Goal: Task Accomplishment & Management: Complete application form

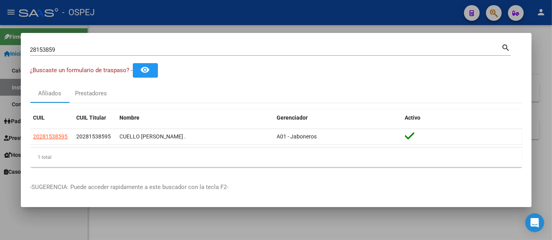
click at [122, 49] on input "28153859" at bounding box center [265, 49] width 471 height 7
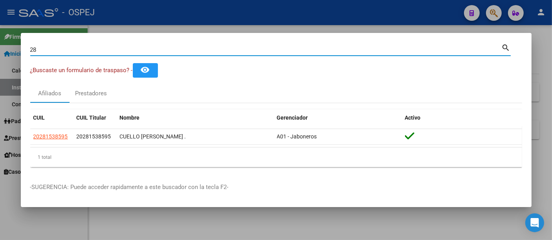
type input "2"
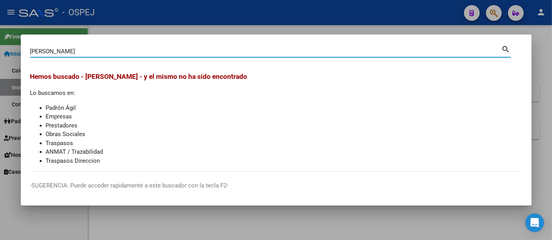
type input "[PERSON_NAME]"
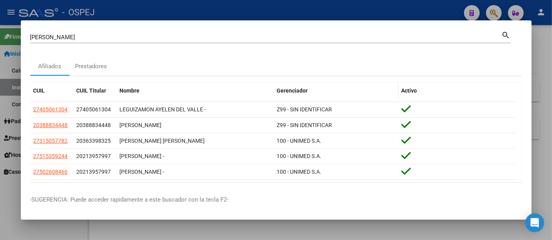
click at [299, 90] on span "Gerenciador" at bounding box center [292, 91] width 31 height 6
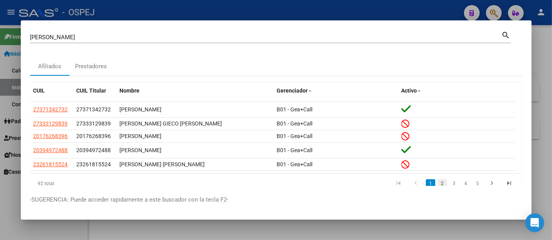
click at [437, 183] on link "2" at bounding box center [441, 183] width 9 height 9
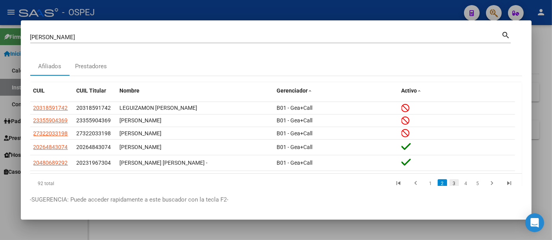
click at [449, 183] on link "3" at bounding box center [453, 183] width 9 height 9
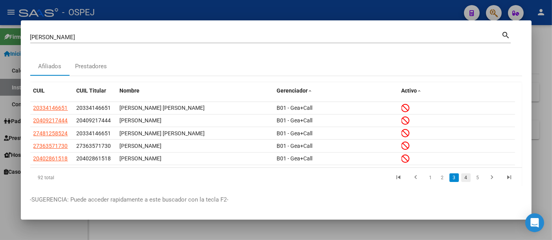
click at [461, 176] on link "4" at bounding box center [465, 178] width 9 height 9
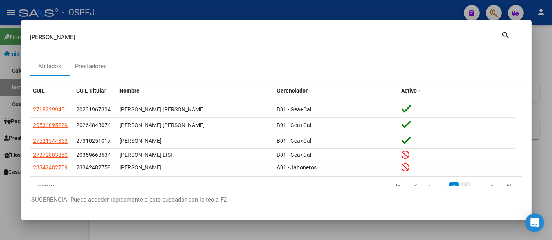
click at [461, 186] on link "5" at bounding box center [465, 187] width 9 height 9
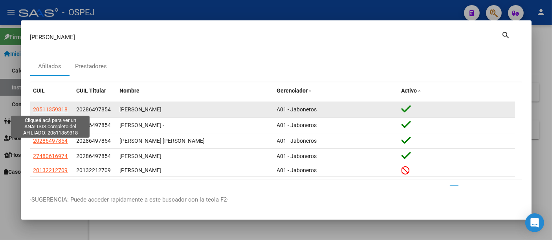
click at [57, 108] on span "20511359318" at bounding box center [50, 109] width 35 height 6
type textarea "20511359318"
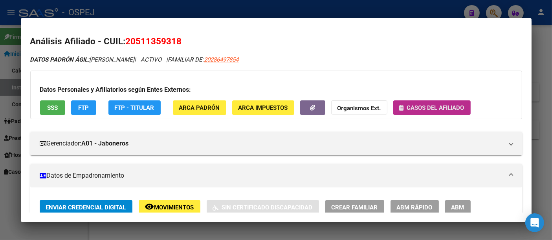
click at [412, 103] on button "Casos del afiliado" at bounding box center [431, 108] width 77 height 15
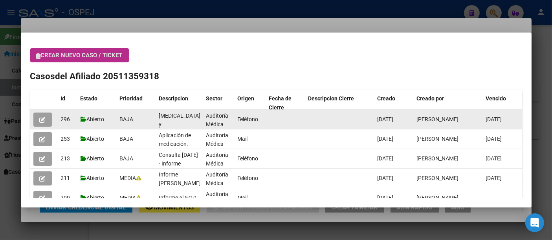
click at [41, 119] on icon "button" at bounding box center [43, 120] width 6 height 6
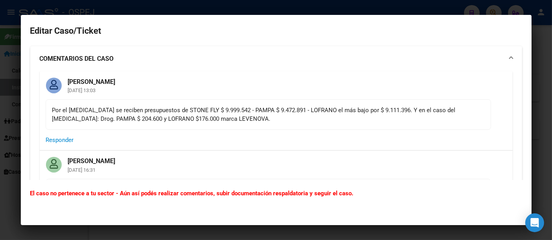
click at [226, 5] on div at bounding box center [276, 120] width 552 height 240
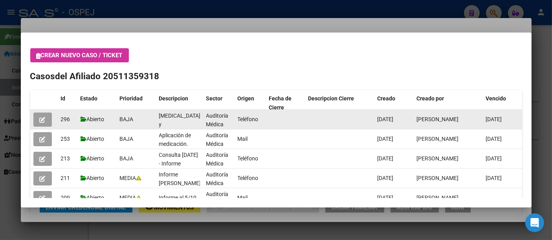
click at [44, 118] on icon "button" at bounding box center [43, 120] width 6 height 6
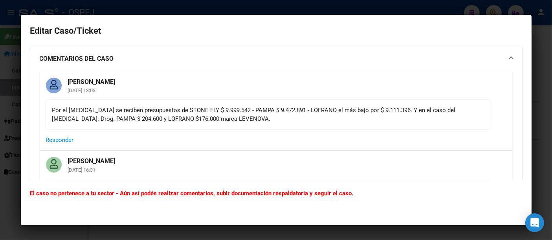
click at [138, 7] on div at bounding box center [276, 120] width 552 height 240
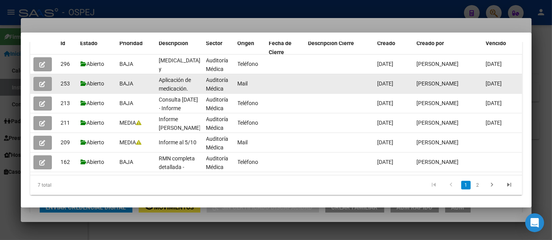
scroll to position [58, 0]
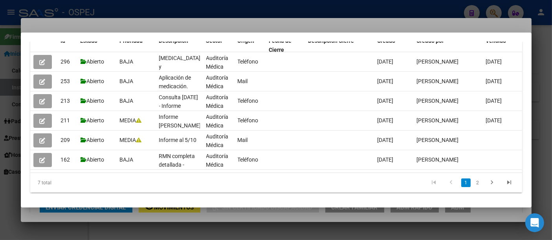
click at [411, 9] on div at bounding box center [276, 120] width 552 height 240
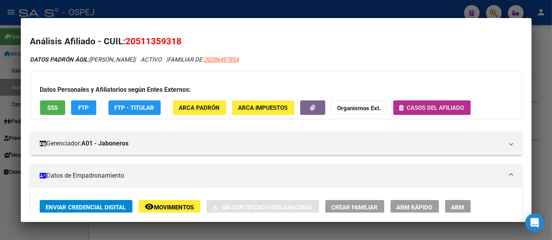
click at [435, 106] on span "Casos del afiliado" at bounding box center [435, 107] width 57 height 7
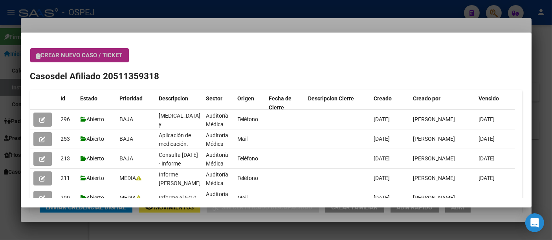
click at [68, 51] on button "Crear nuevo caso / ticket" at bounding box center [79, 55] width 99 height 14
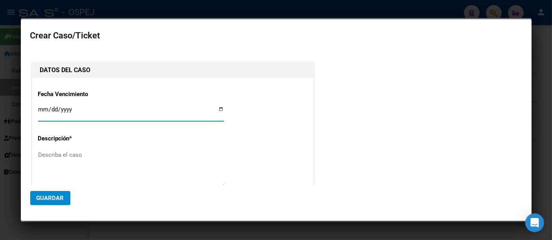
type input "[PERSON_NAME]"
type input "0001-09-16"
type input "0029-09-16"
type input "[DATE]"
click at [57, 156] on textarea "Describa el caso" at bounding box center [131, 169] width 186 height 37
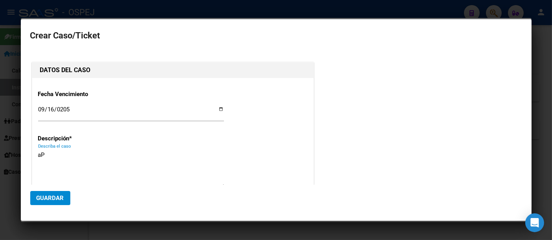
type textarea "a"
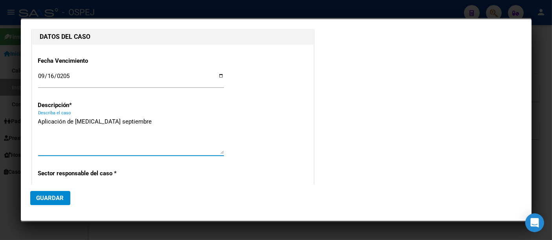
scroll to position [87, 0]
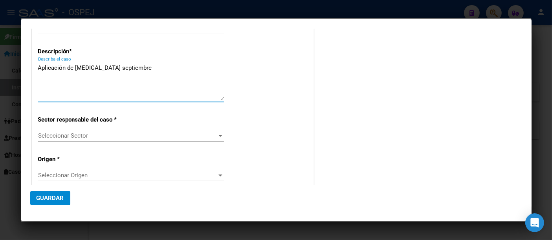
type textarea "Aplicación de [MEDICAL_DATA] septiembre"
click at [70, 135] on span "Seleccionar Sector" at bounding box center [127, 135] width 179 height 7
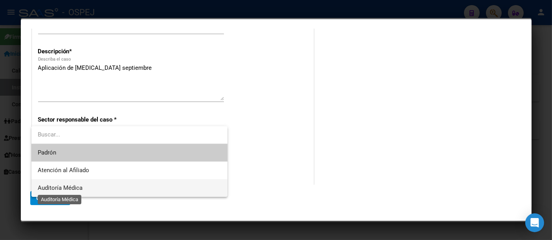
click at [55, 188] on span "Auditoría Médica" at bounding box center [60, 188] width 45 height 7
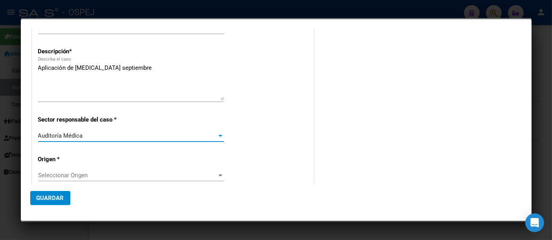
click at [58, 180] on div "Seleccionar Origen Seleccionar Origen" at bounding box center [131, 176] width 186 height 12
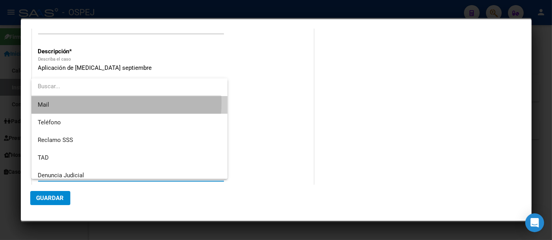
click at [93, 102] on span "Mail" at bounding box center [129, 105] width 183 height 18
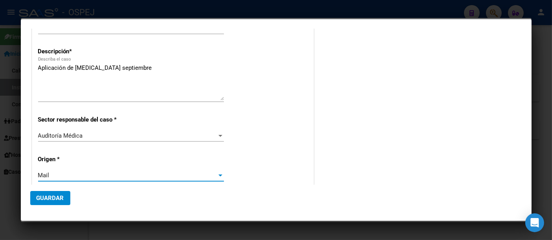
scroll to position [131, 0]
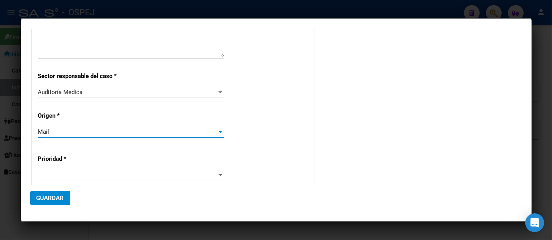
click at [46, 172] on span at bounding box center [127, 175] width 179 height 7
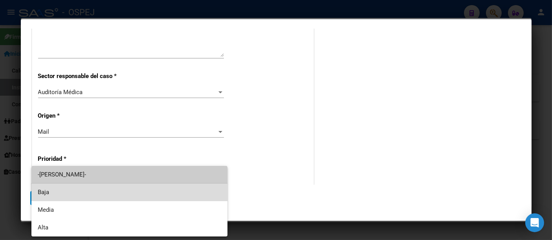
click at [43, 194] on span "Baja" at bounding box center [129, 193] width 183 height 18
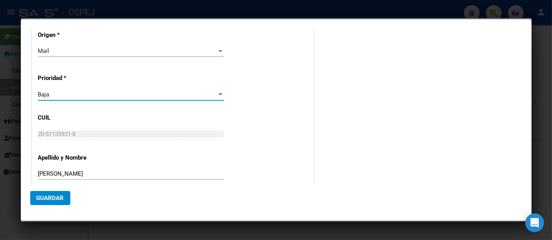
scroll to position [218, 0]
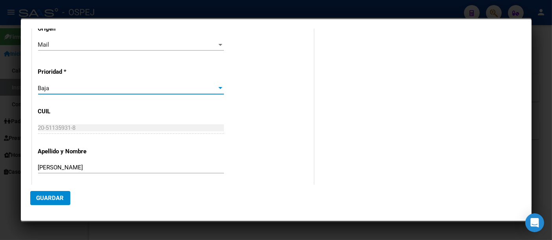
click at [50, 196] on span "Guardar" at bounding box center [50, 198] width 27 height 7
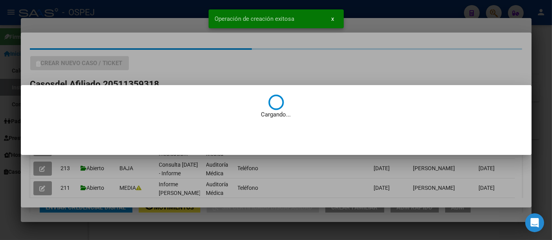
scroll to position [0, 0]
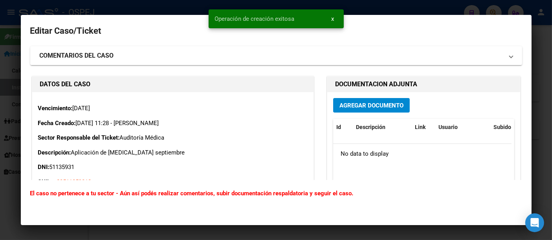
click at [350, 102] on span "Agregar Documento" at bounding box center [371, 105] width 64 height 7
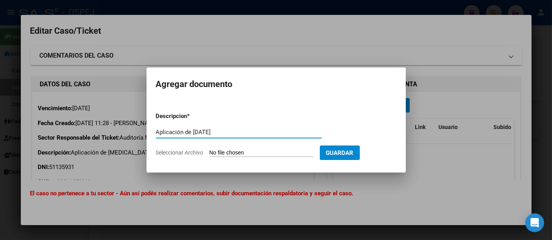
type input "Aplicación de [DATE]"
click at [253, 153] on input "Seleccionar Archivo" at bounding box center [261, 153] width 104 height 7
type input "C:\fakepath\Aplicación de septiembre.pdf"
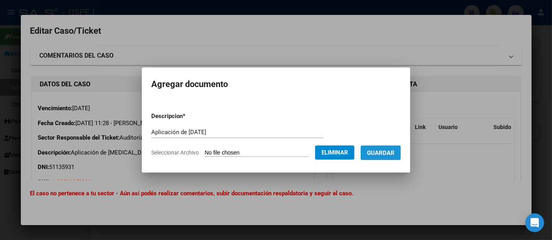
click at [389, 155] on span "Guardar" at bounding box center [380, 153] width 27 height 7
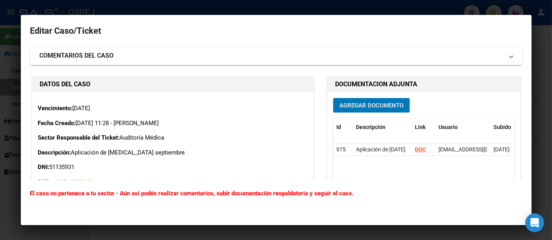
click at [282, 5] on div at bounding box center [276, 120] width 552 height 240
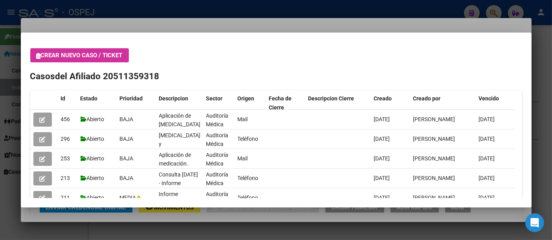
click at [242, 11] on div at bounding box center [276, 120] width 552 height 240
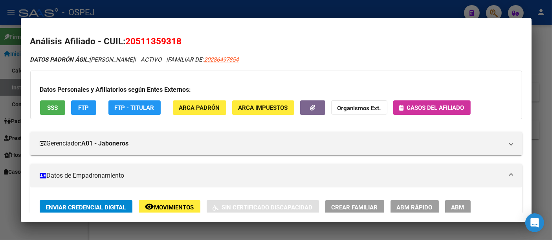
click at [227, 5] on div at bounding box center [276, 120] width 552 height 240
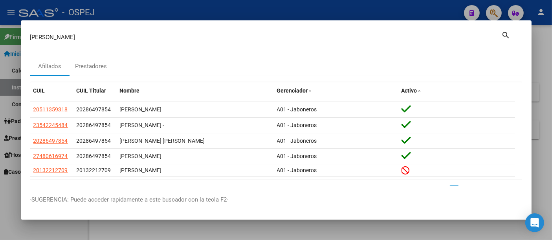
click at [169, 41] on div "[PERSON_NAME] Buscar (apellido, dni, [PERSON_NAME], [PERSON_NAME], cuit, obra s…" at bounding box center [265, 37] width 471 height 12
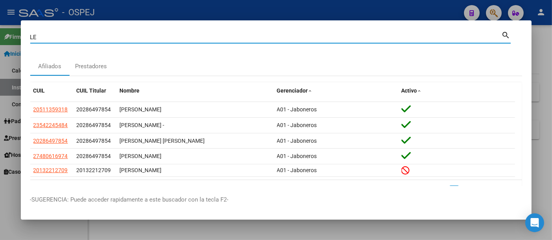
type input "L"
type input "52585776"
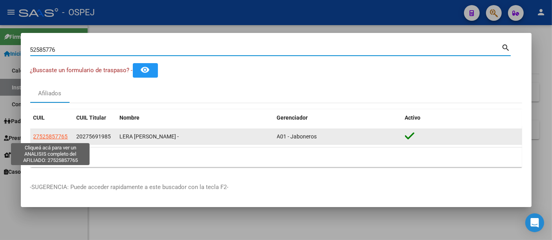
click at [49, 136] on span "27525857765" at bounding box center [50, 137] width 35 height 6
type textarea "27525857765"
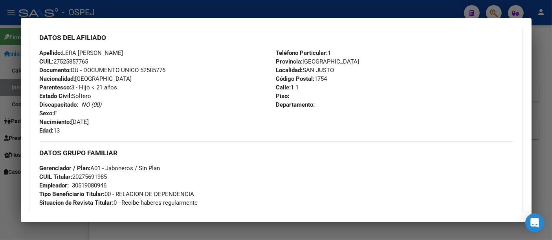
scroll to position [262, 0]
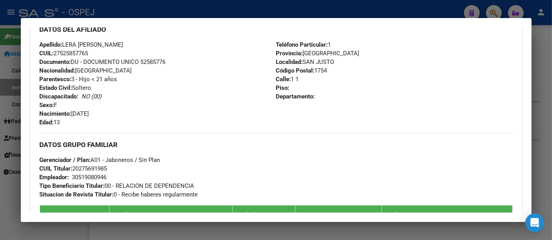
click at [92, 176] on div "30519080946" at bounding box center [89, 177] width 35 height 9
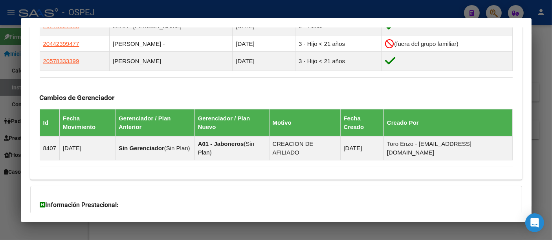
scroll to position [480, 0]
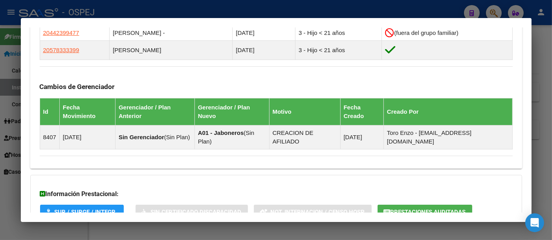
click at [405, 209] on span "Prestaciones Auditadas" at bounding box center [427, 212] width 75 height 7
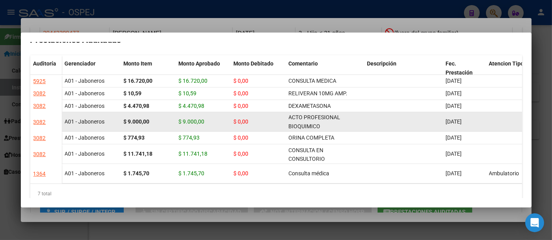
scroll to position [0, 0]
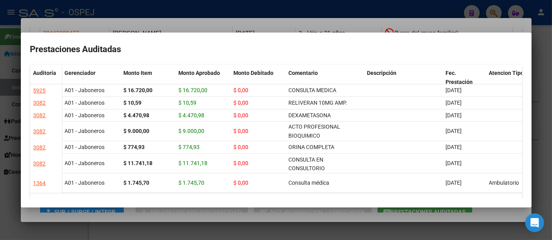
click at [399, 7] on div at bounding box center [276, 120] width 552 height 240
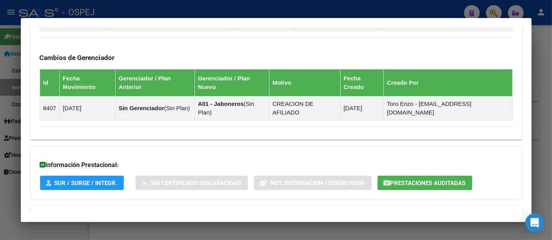
scroll to position [538, 0]
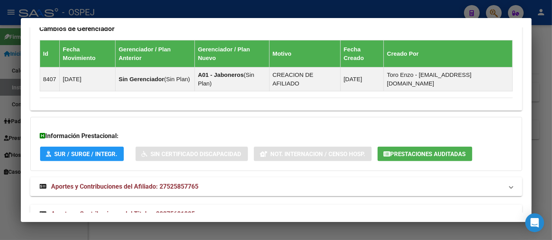
click at [194, 210] on span "Aportes y Contribuciones del Titular: 20275691985" at bounding box center [123, 213] width 144 height 7
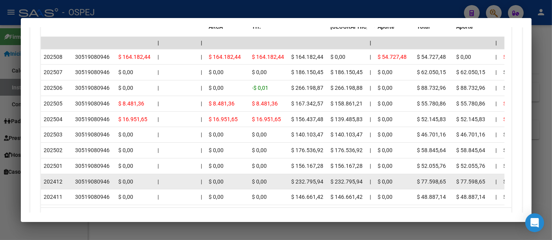
scroll to position [922, 0]
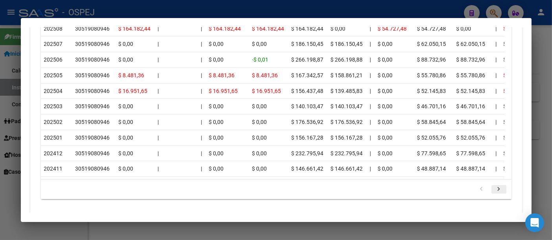
click at [494, 186] on icon "go to next page" at bounding box center [499, 190] width 10 height 9
click at [490, 180] on div "179.769.313.486.231.570.000.000.000.000.000.000.000.000.000.000.000.000.000.000…" at bounding box center [276, 190] width 470 height 20
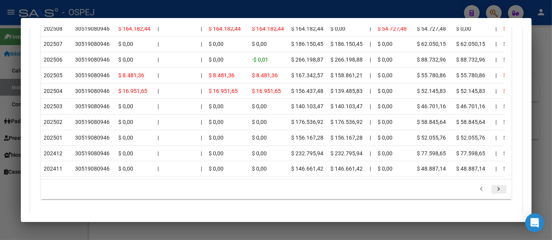
scroll to position [922, 0]
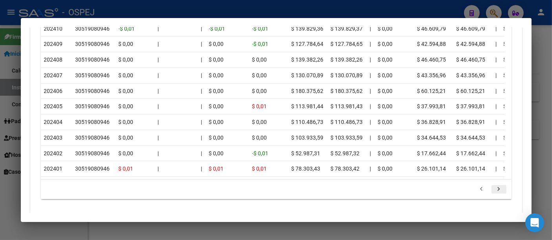
click at [494, 186] on icon "go to next page" at bounding box center [499, 190] width 10 height 9
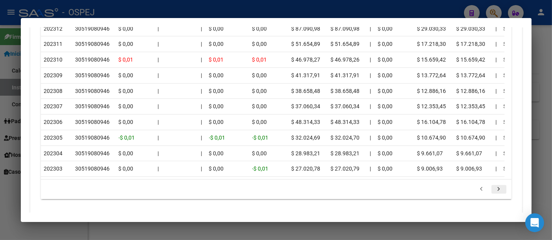
click at [494, 186] on icon "go to next page" at bounding box center [499, 190] width 10 height 9
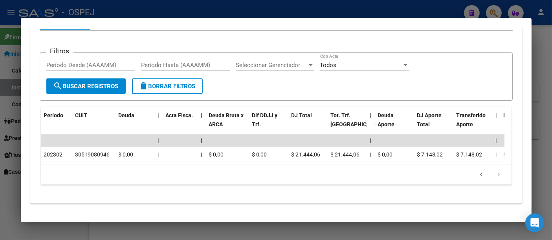
scroll to position [782, 0]
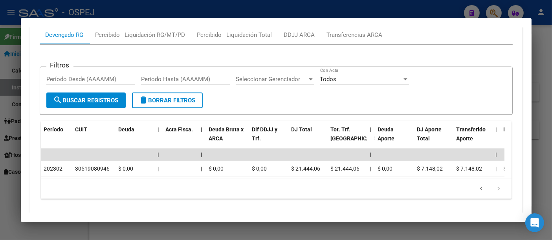
click at [494, 185] on icon "go to next page" at bounding box center [499, 189] width 10 height 9
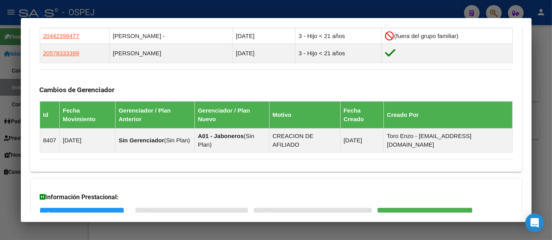
scroll to position [171, 0]
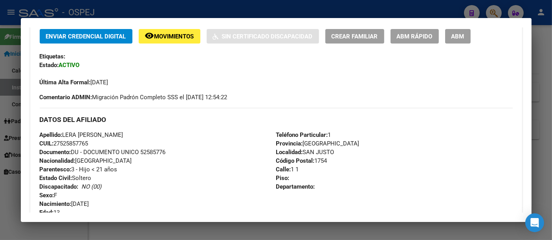
click at [206, 9] on div at bounding box center [276, 120] width 552 height 240
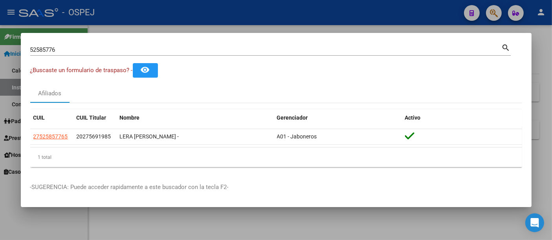
click at [143, 51] on input "52585776" at bounding box center [265, 49] width 471 height 7
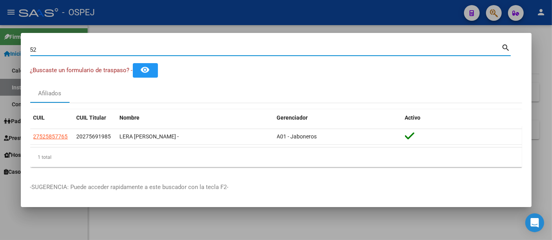
type input "5"
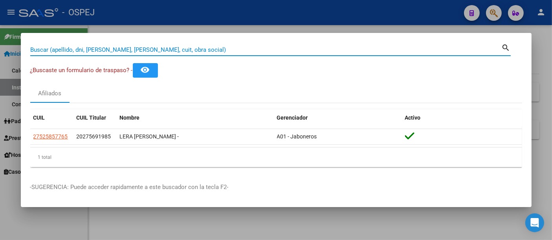
paste input "18056618"
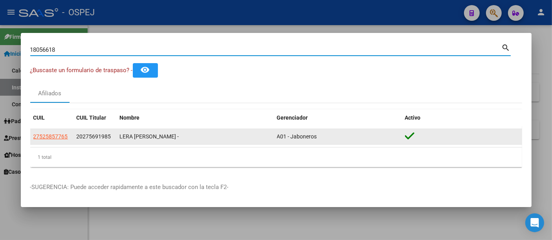
type input "18056618"
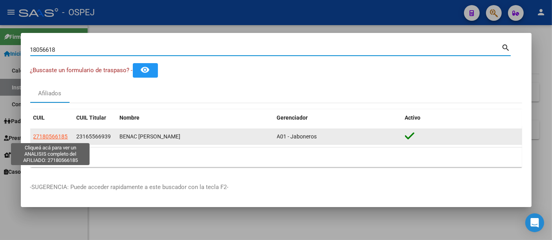
click at [51, 137] on span "27180566185" at bounding box center [50, 137] width 35 height 6
type textarea "27180566185"
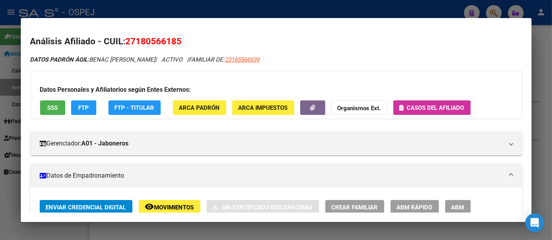
click at [423, 108] on span "Casos del afiliado" at bounding box center [435, 107] width 57 height 7
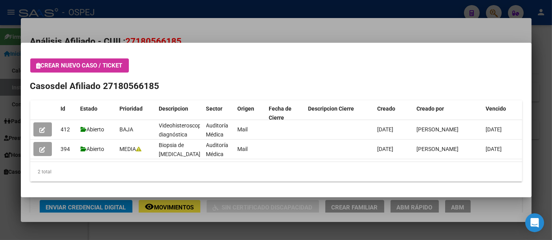
click at [214, 8] on div at bounding box center [276, 120] width 552 height 240
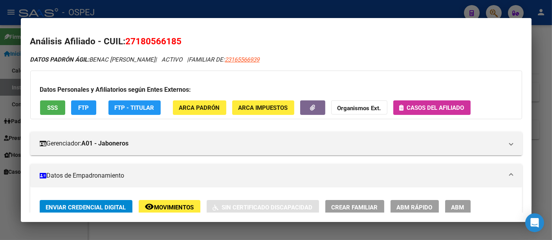
click at [193, 13] on div at bounding box center [276, 120] width 552 height 240
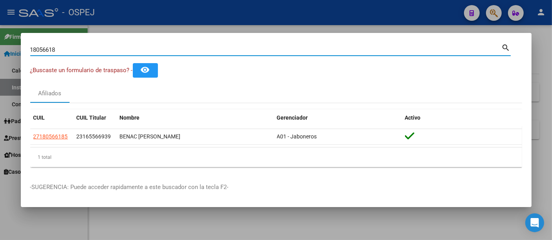
click at [148, 49] on input "18056618" at bounding box center [265, 49] width 471 height 7
type input "1"
type input "36817766"
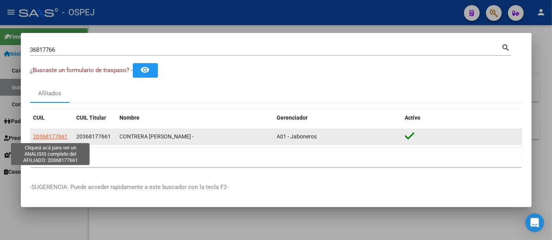
click at [57, 135] on span "20368177661" at bounding box center [50, 137] width 35 height 6
type textarea "20368177661"
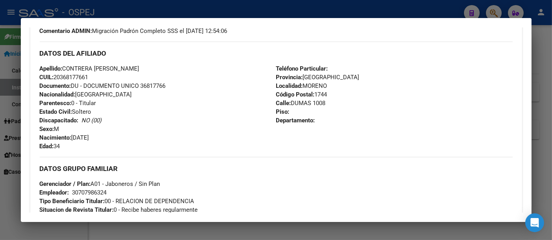
scroll to position [349, 0]
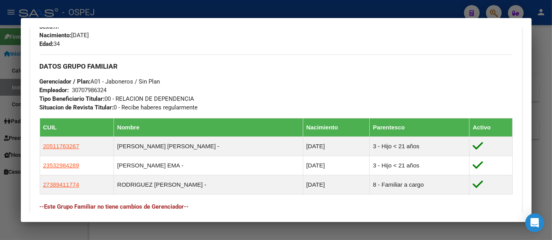
click at [202, 4] on div at bounding box center [276, 120] width 552 height 240
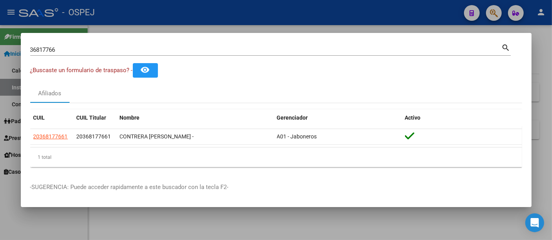
click at [116, 50] on input "36817766" at bounding box center [265, 49] width 471 height 7
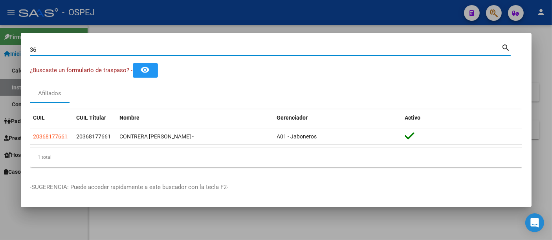
type input "3"
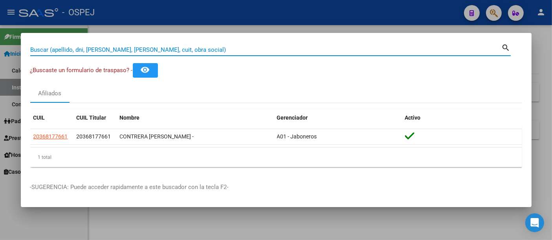
paste input "27443467020"
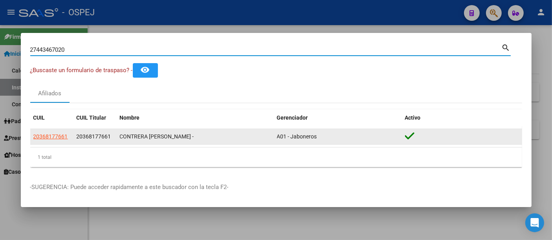
type input "27443467020"
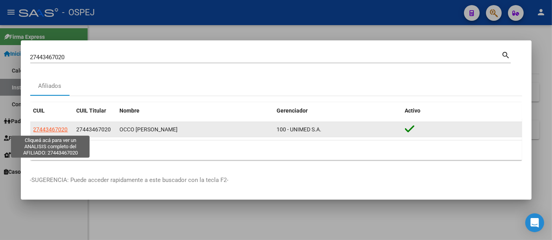
click at [59, 130] on span "27443467020" at bounding box center [50, 129] width 35 height 6
type textarea "27443467020"
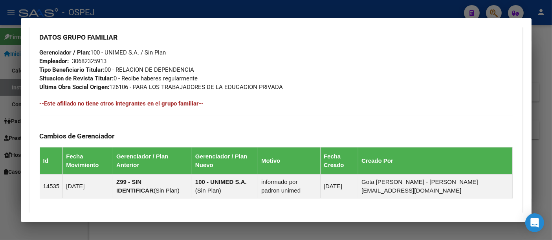
scroll to position [393, 0]
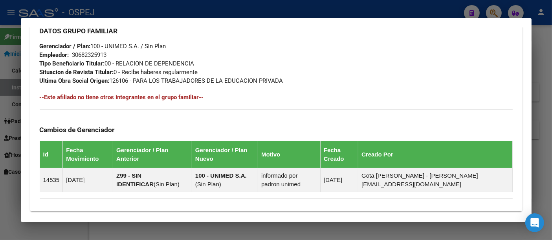
click at [92, 54] on div "30682325913" at bounding box center [89, 55] width 35 height 9
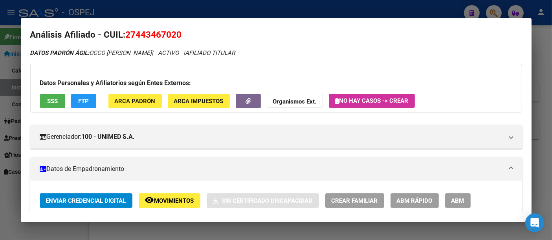
scroll to position [0, 0]
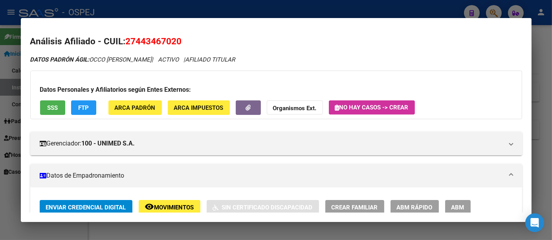
click at [172, 12] on div at bounding box center [276, 120] width 552 height 240
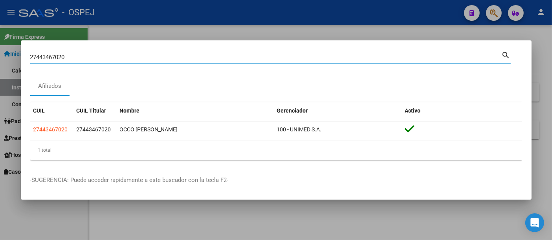
click at [137, 55] on input "27443467020" at bounding box center [265, 57] width 471 height 7
type input "2"
type input "95920332"
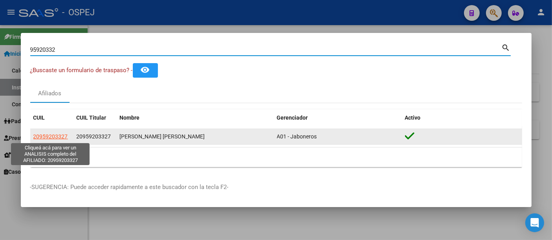
click at [43, 135] on span "20959203327" at bounding box center [50, 137] width 35 height 6
type textarea "20959203327"
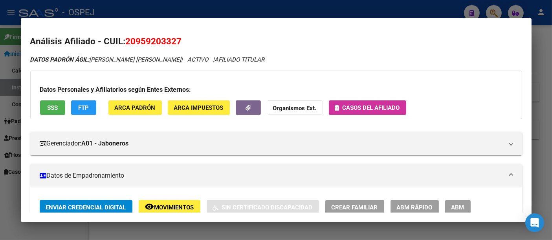
click at [179, 15] on div at bounding box center [276, 120] width 552 height 240
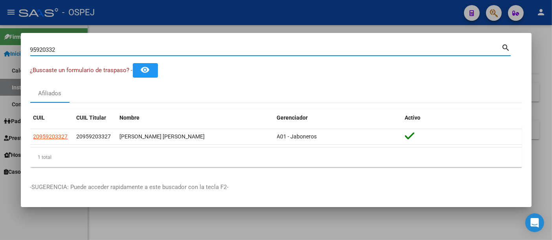
click at [143, 52] on input "95920332" at bounding box center [265, 49] width 471 height 7
type input "9"
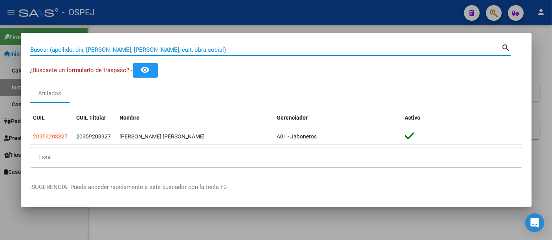
paste input "38830124"
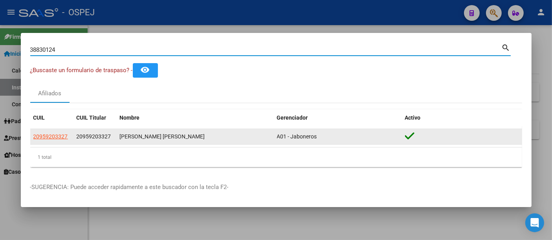
type input "38830124"
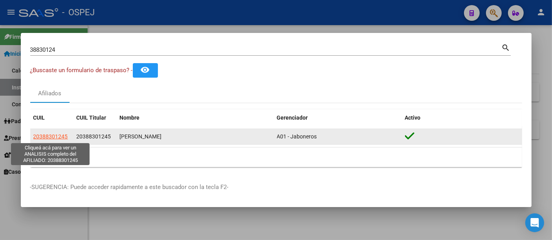
click at [50, 136] on span "20388301245" at bounding box center [50, 137] width 35 height 6
type textarea "20388301245"
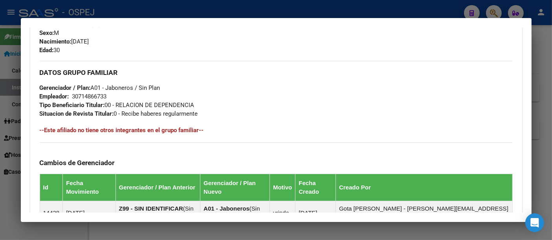
scroll to position [335, 0]
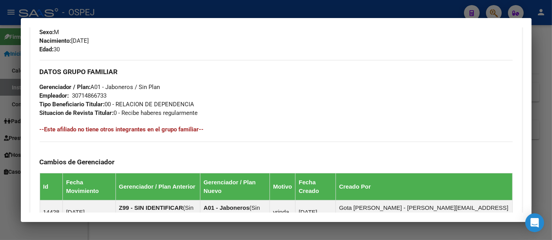
click at [134, 11] on div at bounding box center [276, 120] width 552 height 240
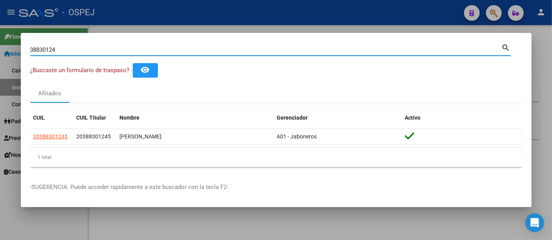
click at [77, 53] on input "38830124" at bounding box center [265, 49] width 471 height 7
type input "3"
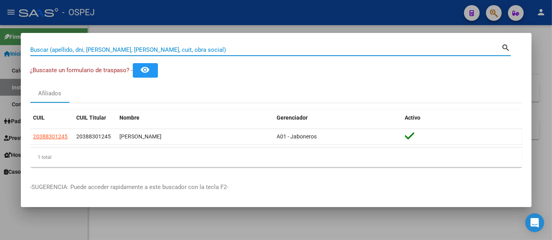
paste input "27-32385767-4"
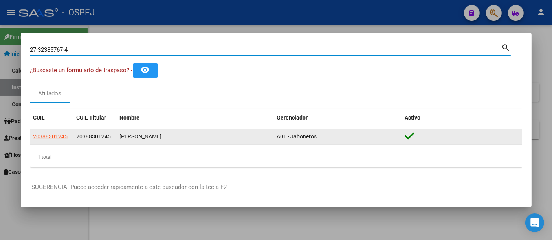
type input "27323857674"
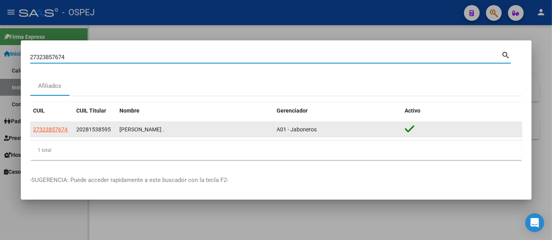
click at [47, 133] on app-link-go-to "27323857674" at bounding box center [50, 129] width 35 height 9
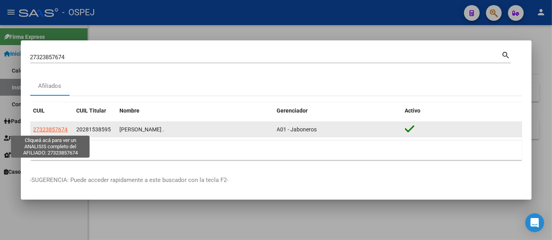
click at [49, 128] on span "27323857674" at bounding box center [50, 129] width 35 height 6
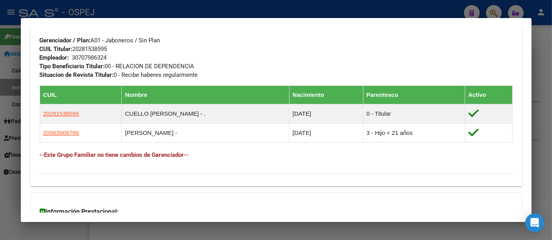
scroll to position [393, 0]
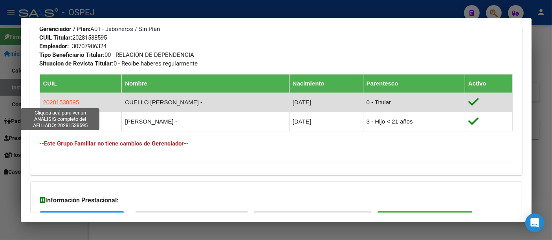
click at [59, 100] on span "20281538595" at bounding box center [61, 102] width 36 height 7
type textarea "20281538595"
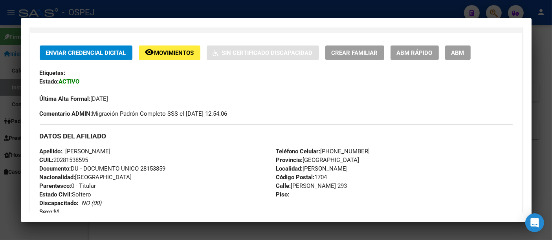
scroll to position [174, 0]
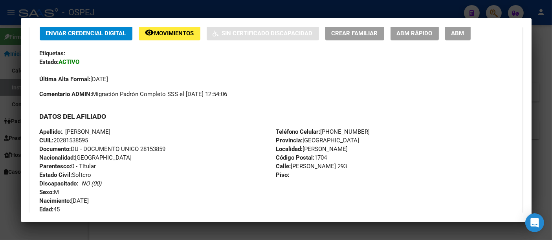
click at [295, 5] on div at bounding box center [276, 120] width 552 height 240
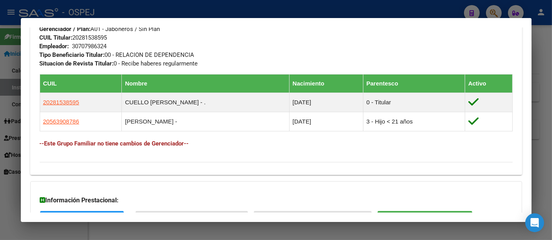
click at [196, 6] on div at bounding box center [276, 120] width 552 height 240
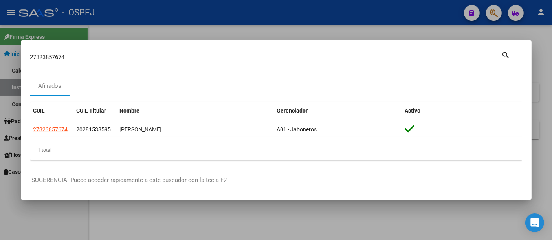
drag, startPoint x: 125, startPoint y: 63, endPoint x: 126, endPoint y: 59, distance: 4.5
click at [125, 62] on div "27323857674 Buscar (apellido, dni, [PERSON_NAME], [PERSON_NAME], cuit, obra soc…" at bounding box center [265, 57] width 471 height 12
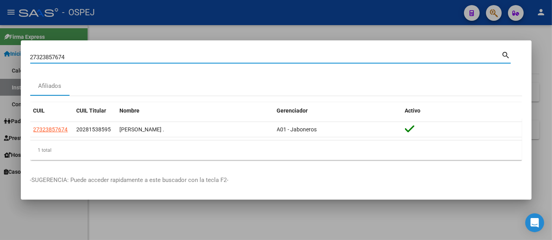
click at [127, 58] on input "27323857674" at bounding box center [265, 57] width 471 height 7
type input "2"
type input "43143059"
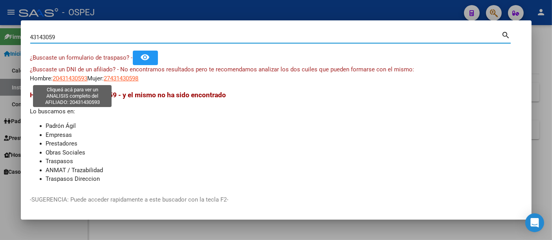
click at [81, 78] on span "20431430593" at bounding box center [70, 78] width 35 height 7
type textarea "20431430593"
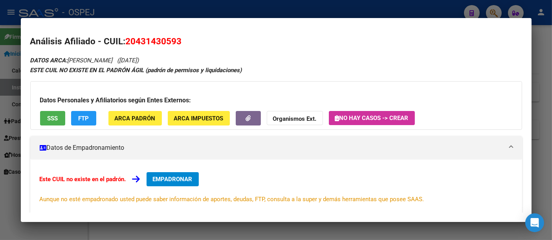
click at [203, 9] on div at bounding box center [276, 120] width 552 height 240
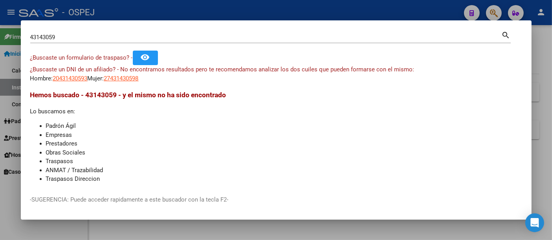
click at [91, 38] on input "43143059" at bounding box center [265, 37] width 471 height 7
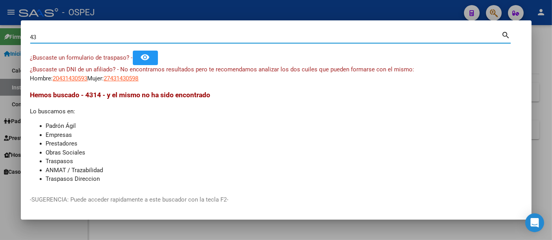
type input "4"
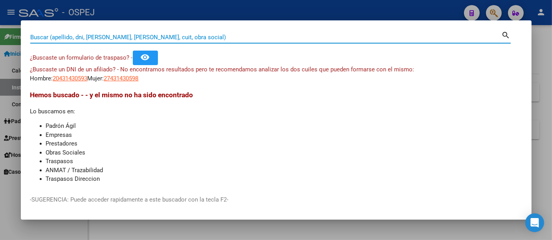
paste input "47143059"
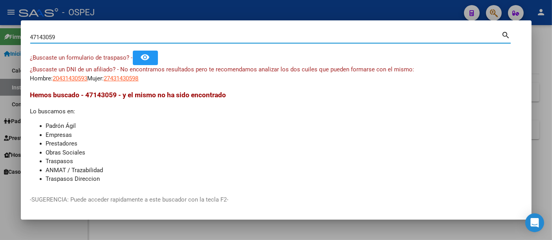
type input "47143059"
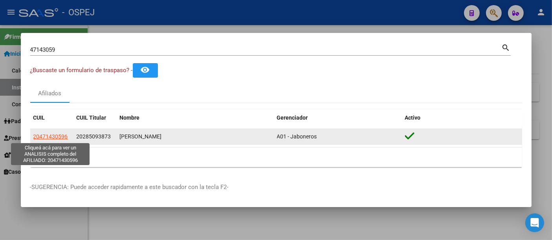
click at [55, 135] on span "20471430596" at bounding box center [50, 137] width 35 height 6
type textarea "20471430596"
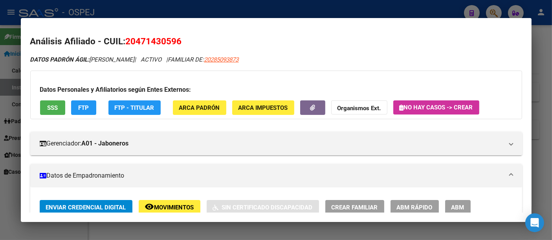
click at [350, 106] on strong "Organismos Ext." at bounding box center [359, 108] width 44 height 7
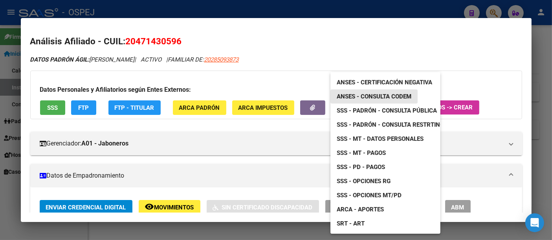
click at [363, 93] on span "ANSES - Consulta CODEM" at bounding box center [374, 96] width 75 height 7
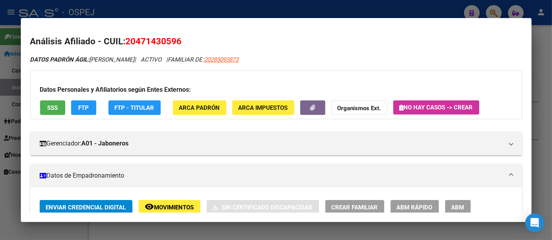
click at [354, 106] on strong "Organismos Ext." at bounding box center [359, 108] width 44 height 7
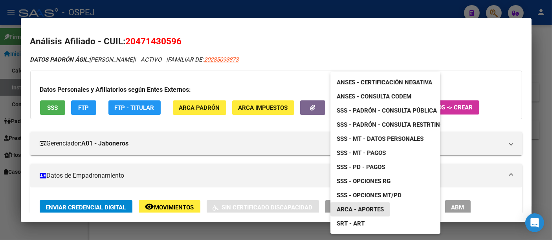
click at [360, 207] on span "ARCA - Aportes" at bounding box center [360, 209] width 47 height 7
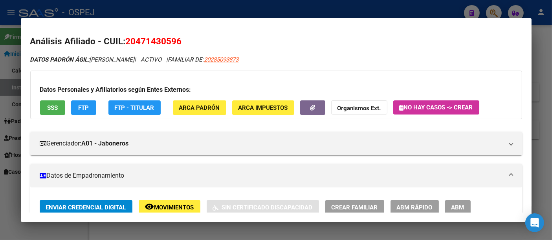
click at [358, 106] on strong "Organismos Ext." at bounding box center [359, 108] width 44 height 7
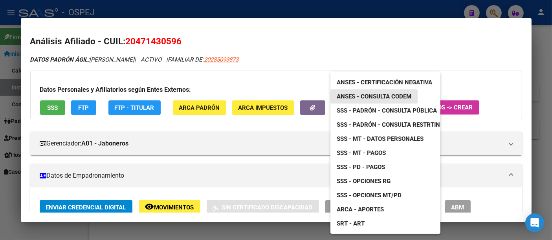
click at [364, 97] on span "ANSES - Consulta CODEM" at bounding box center [374, 96] width 75 height 7
